Goal: Information Seeking & Learning: Find contact information

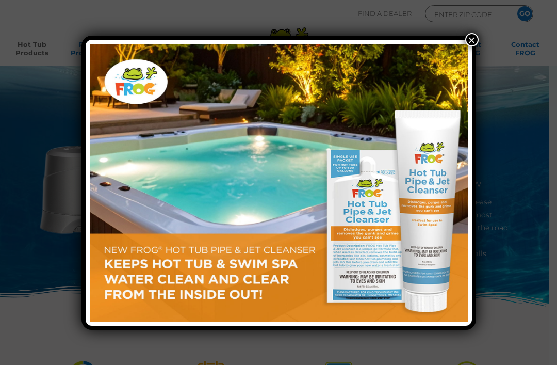
click at [473, 35] on button "×" at bounding box center [471, 39] width 13 height 13
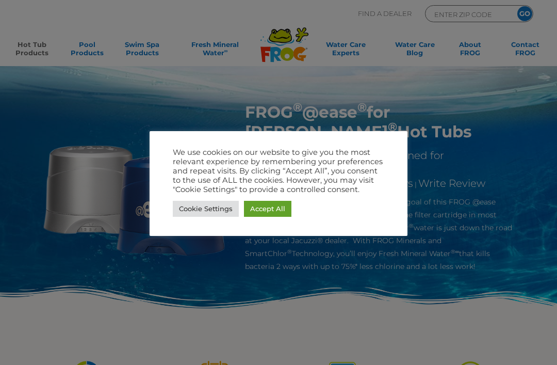
click at [264, 204] on link "Accept All" at bounding box center [267, 209] width 47 height 16
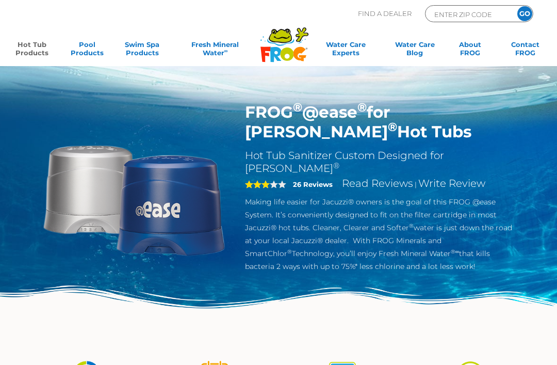
click at [26, 46] on link "Hot Tub Products" at bounding box center [31, 50] width 43 height 21
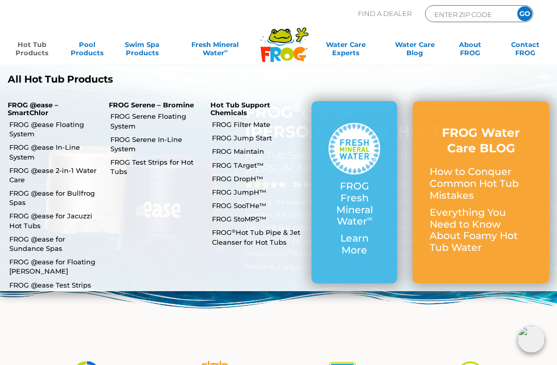
click at [26, 127] on link "FROG @ease Floating System" at bounding box center [55, 129] width 92 height 19
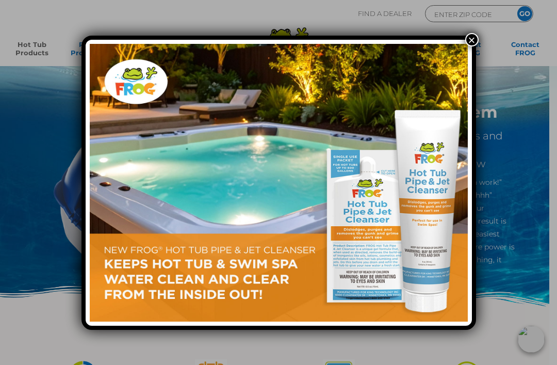
click at [472, 38] on button "×" at bounding box center [471, 39] width 13 height 13
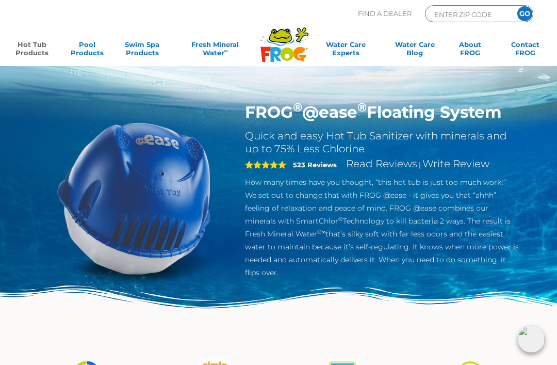
click at [466, 12] on input "ENTER ZIP CODE" at bounding box center [468, 14] width 70 height 12
type input "82721"
click at [523, 10] on input "GO" at bounding box center [524, 13] width 15 height 15
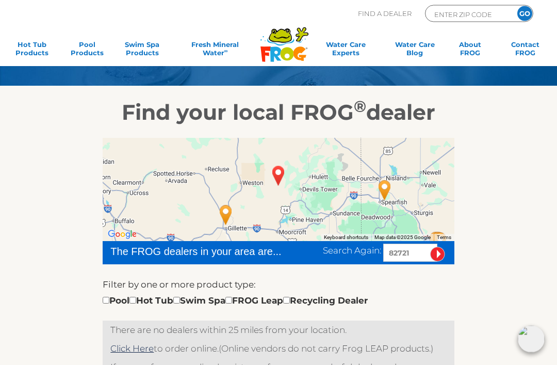
scroll to position [82, 0]
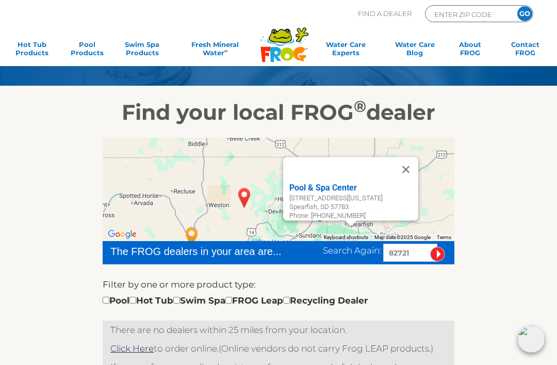
click at [412, 164] on button "Close" at bounding box center [406, 169] width 25 height 25
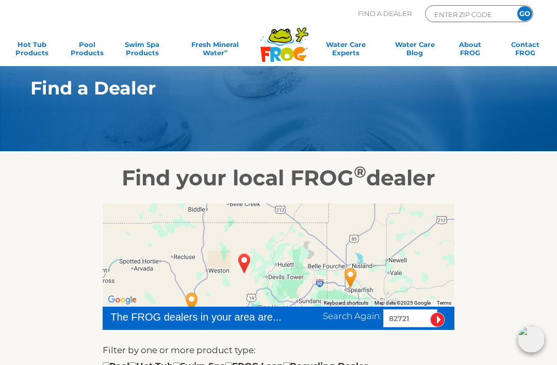
scroll to position [0, 0]
